Goal: Transaction & Acquisition: Purchase product/service

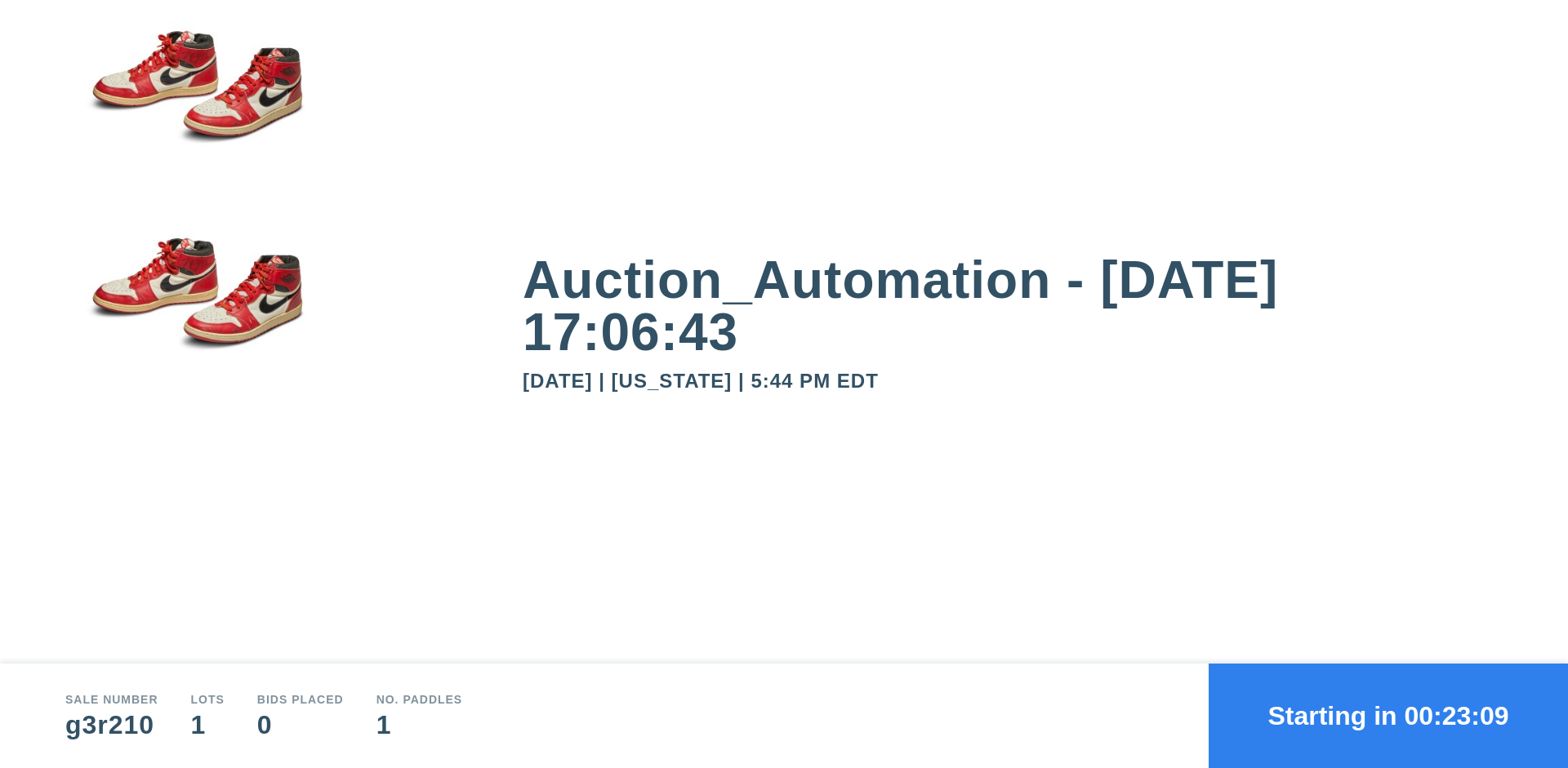
click at [1388, 716] on button "Starting in 00:23:09" at bounding box center [1388, 716] width 359 height 105
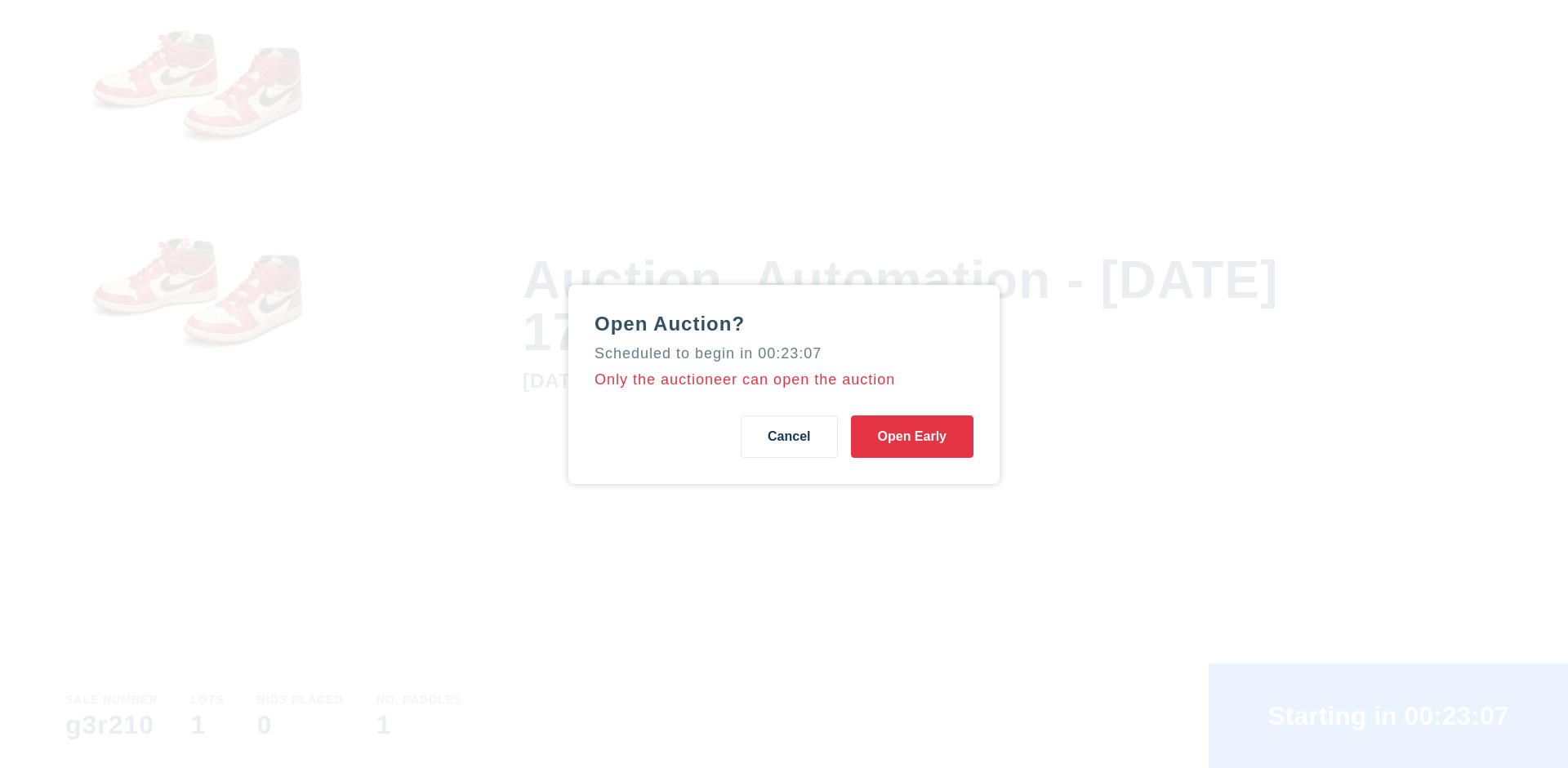
click at [913, 435] on button "Open Early" at bounding box center [912, 436] width 123 height 42
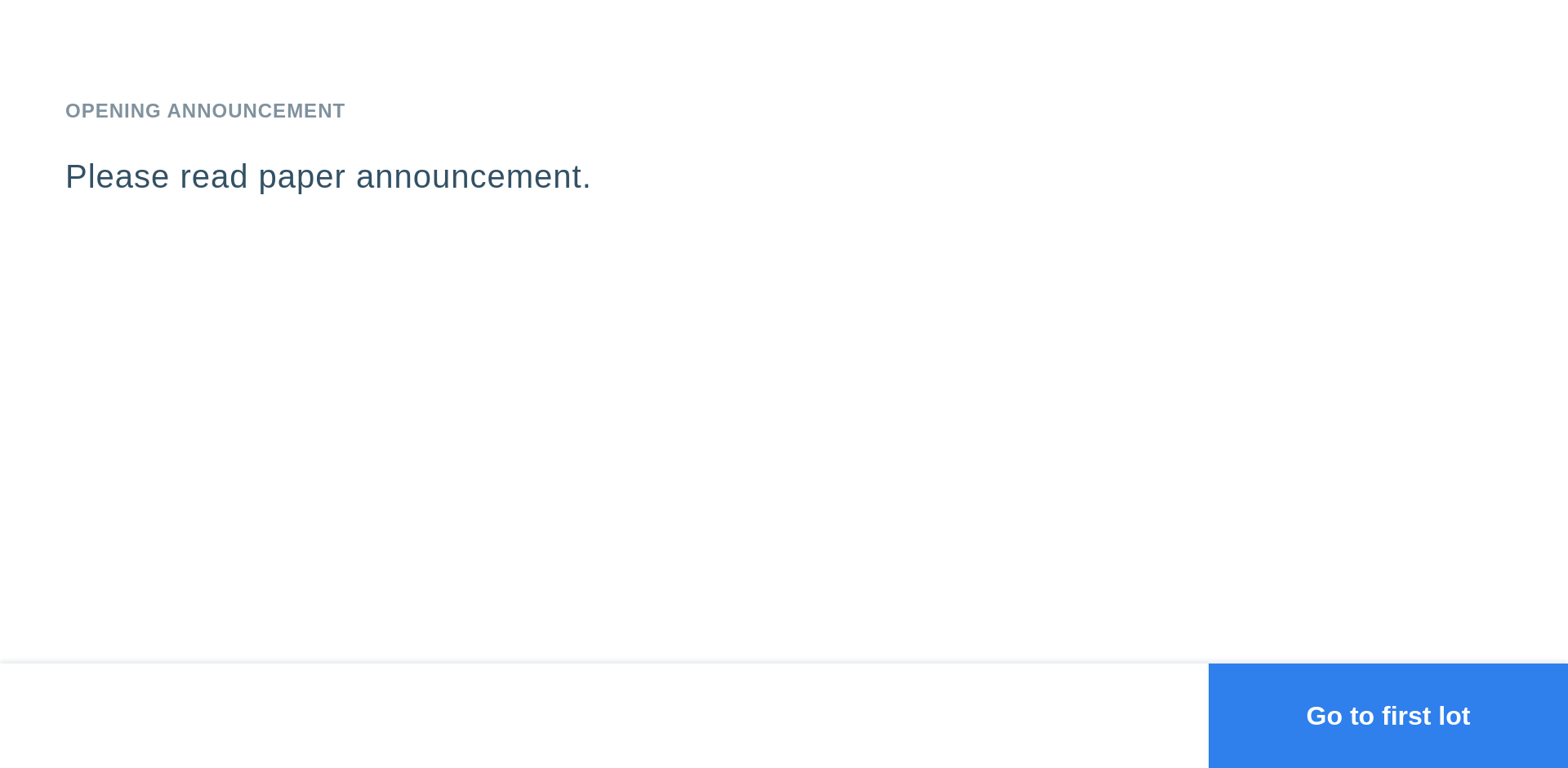
click at [1388, 716] on button "Go to first lot" at bounding box center [1388, 716] width 359 height 105
